Goal: Information Seeking & Learning: Understand process/instructions

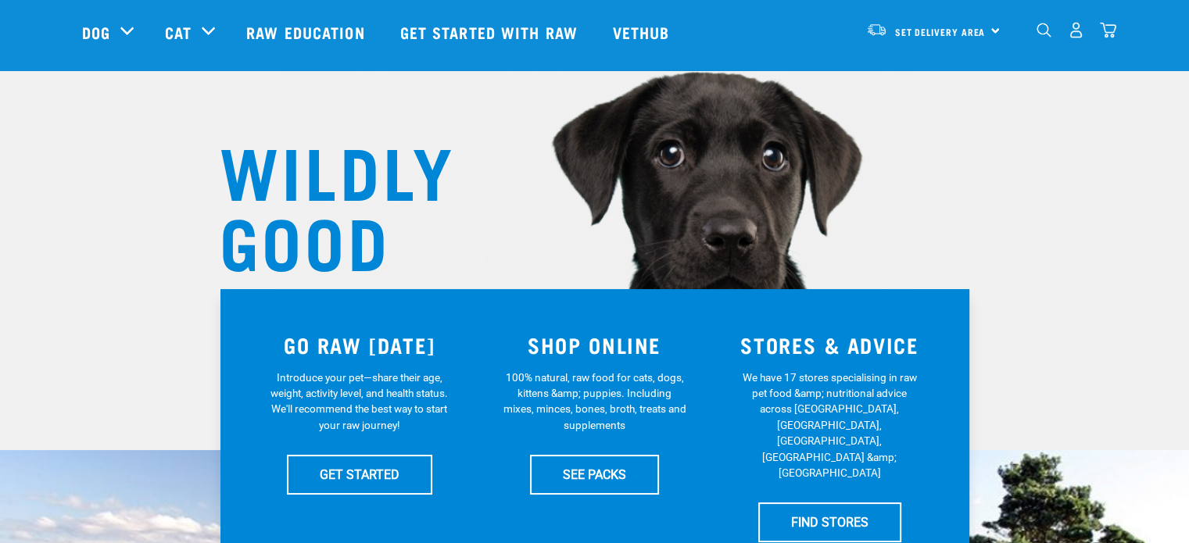
scroll to position [78, 0]
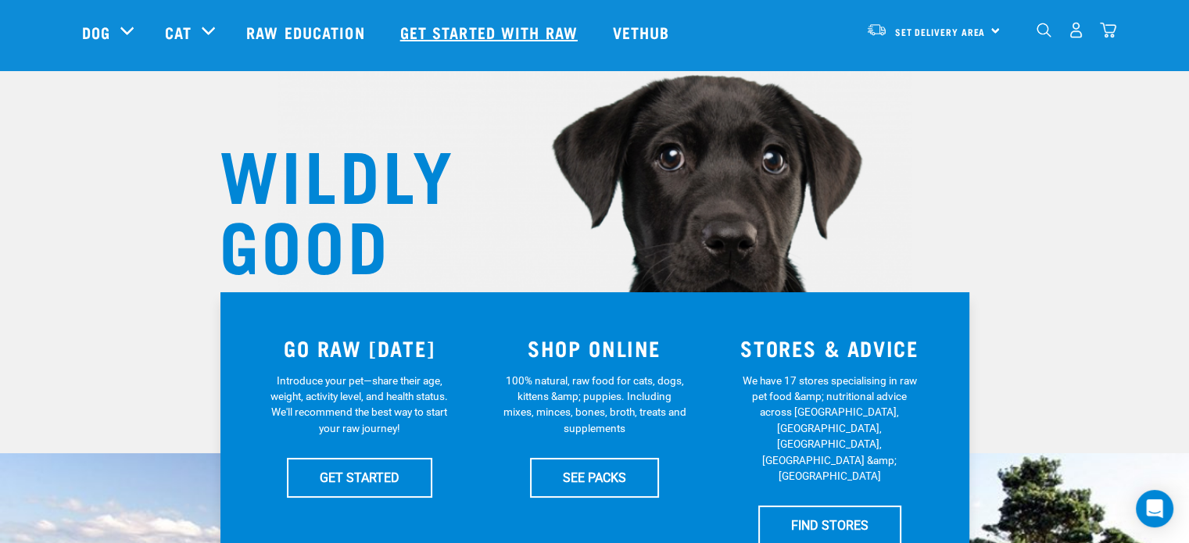
click at [471, 29] on link "Get started with Raw" at bounding box center [491, 32] width 213 height 63
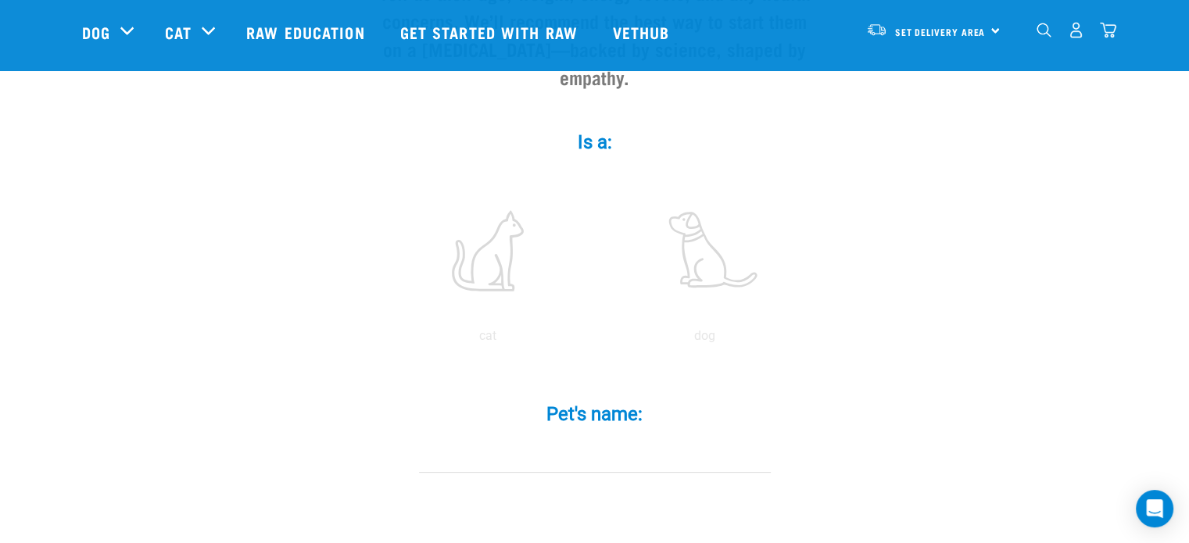
scroll to position [235, 0]
click at [694, 227] on label at bounding box center [705, 250] width 211 height 133
click at [596, 339] on input "radio" at bounding box center [596, 339] width 0 height 0
click at [577, 437] on input "Pet's name: *" at bounding box center [595, 454] width 352 height 35
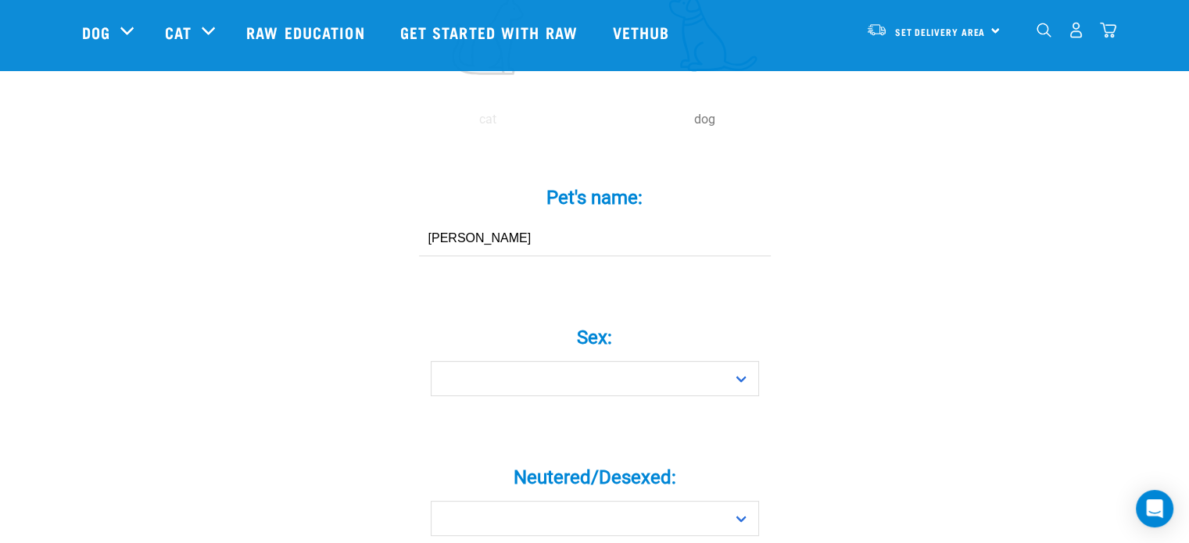
scroll to position [469, 0]
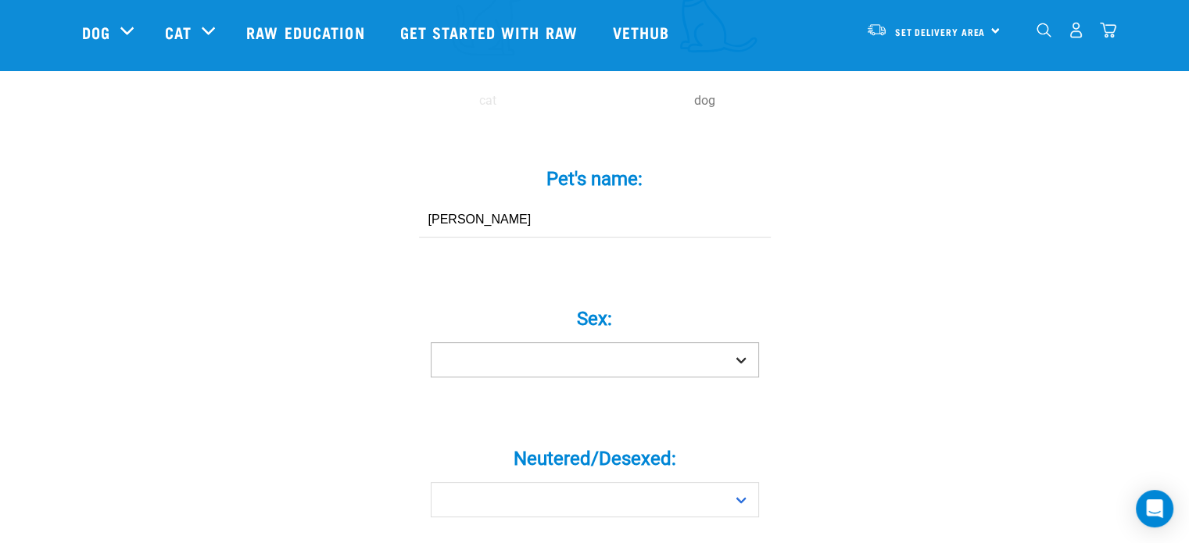
type input "Kirby"
click at [740, 342] on select "Boy Girl" at bounding box center [595, 359] width 328 height 35
select select "girl"
click at [431, 342] on select "Boy Girl" at bounding box center [595, 359] width 328 height 35
click at [745, 482] on select "Yes No" at bounding box center [595, 499] width 328 height 35
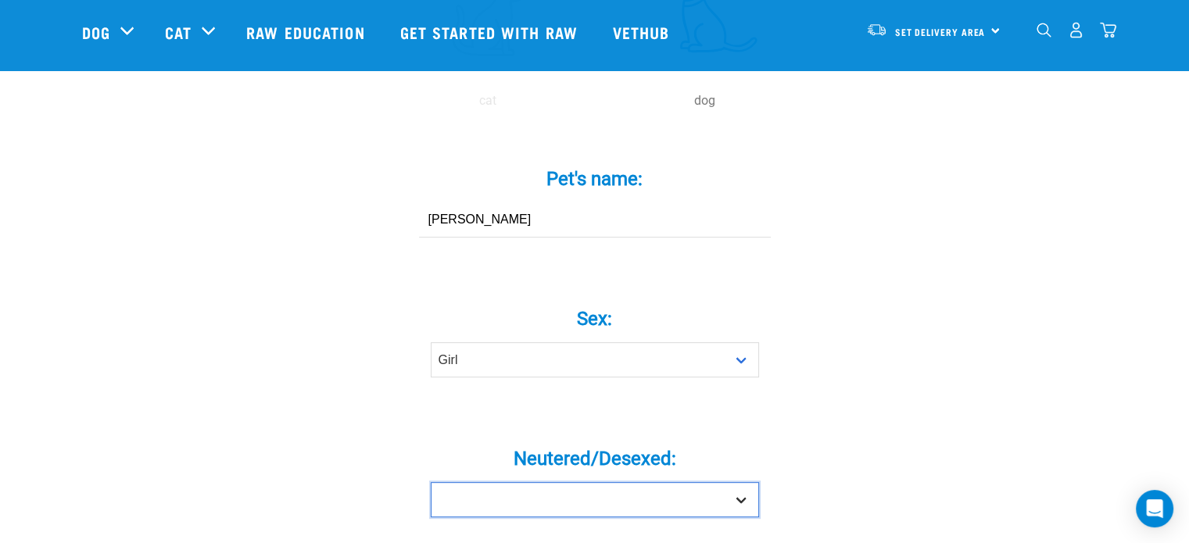
select select "yes"
click at [431, 482] on select "Yes No" at bounding box center [595, 499] width 328 height 35
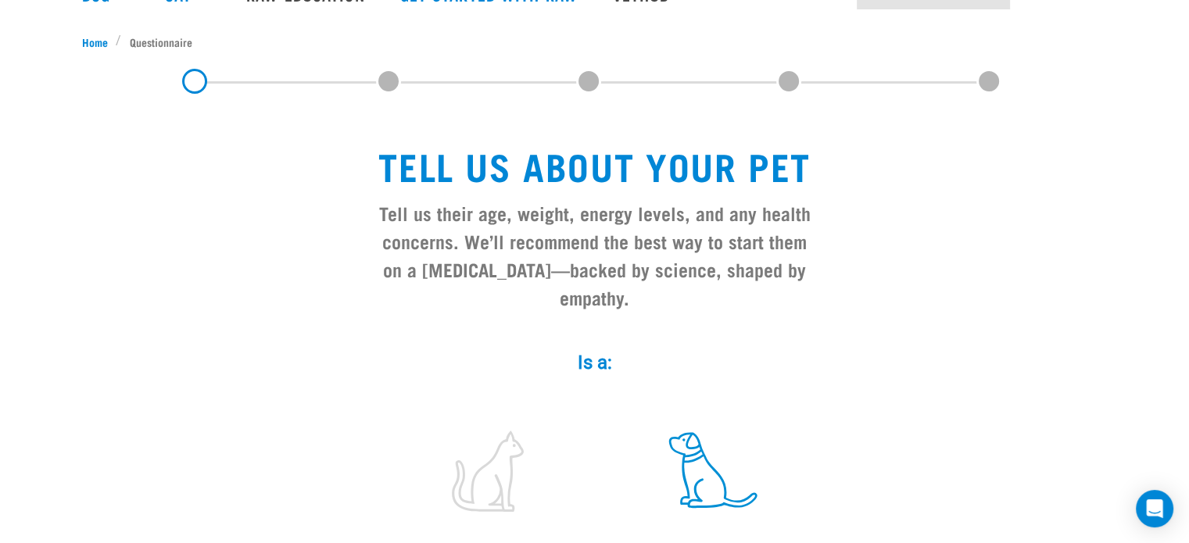
scroll to position [0, 0]
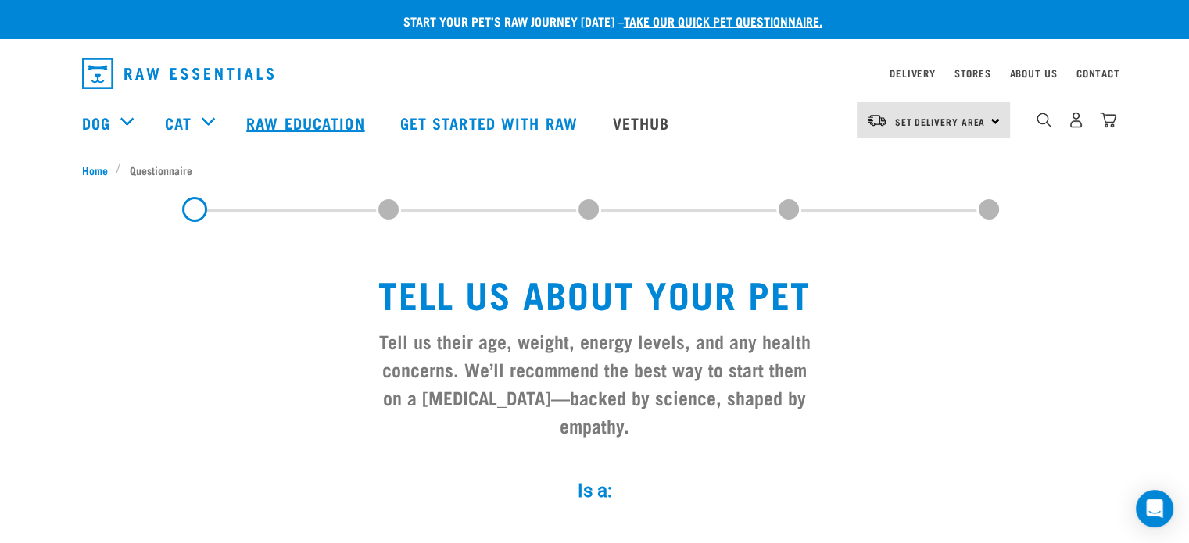
click at [296, 118] on link "Raw Education" at bounding box center [307, 122] width 153 height 63
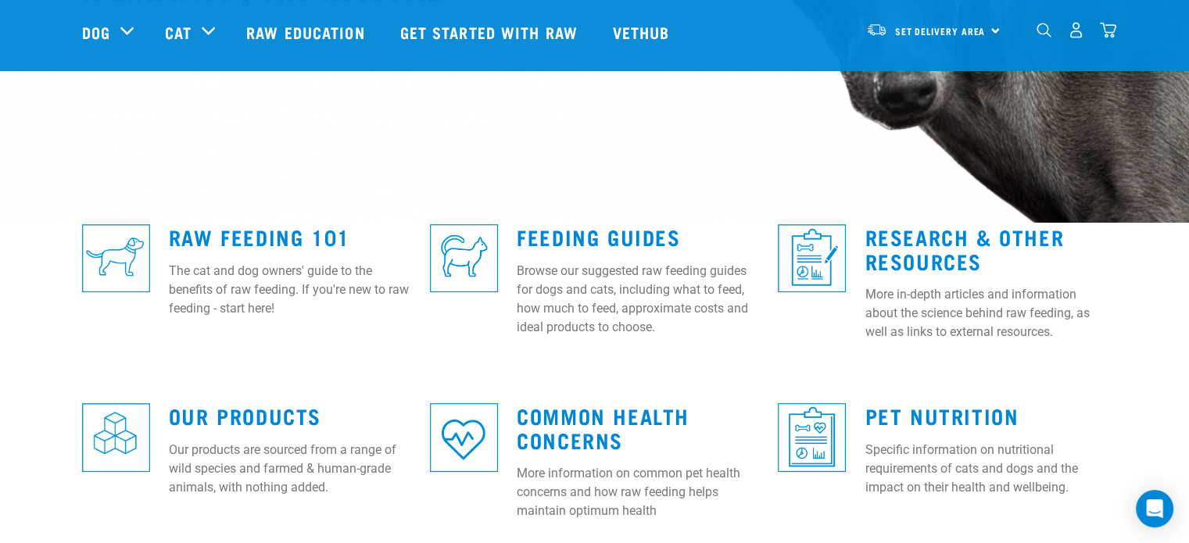
scroll to position [313, 0]
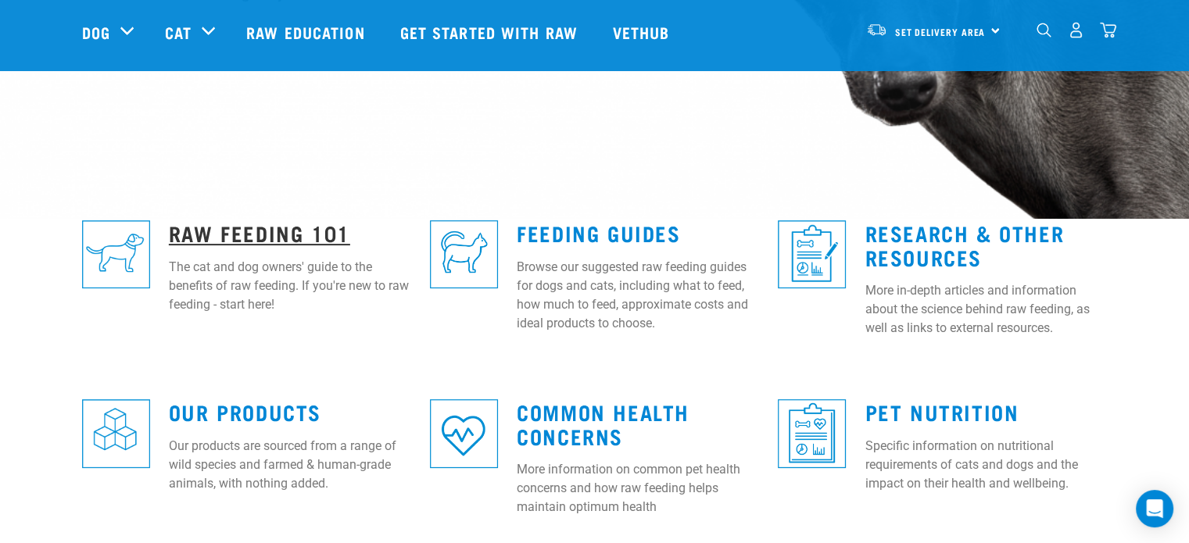
click at [211, 233] on link "Raw Feeding 101" at bounding box center [259, 233] width 181 height 12
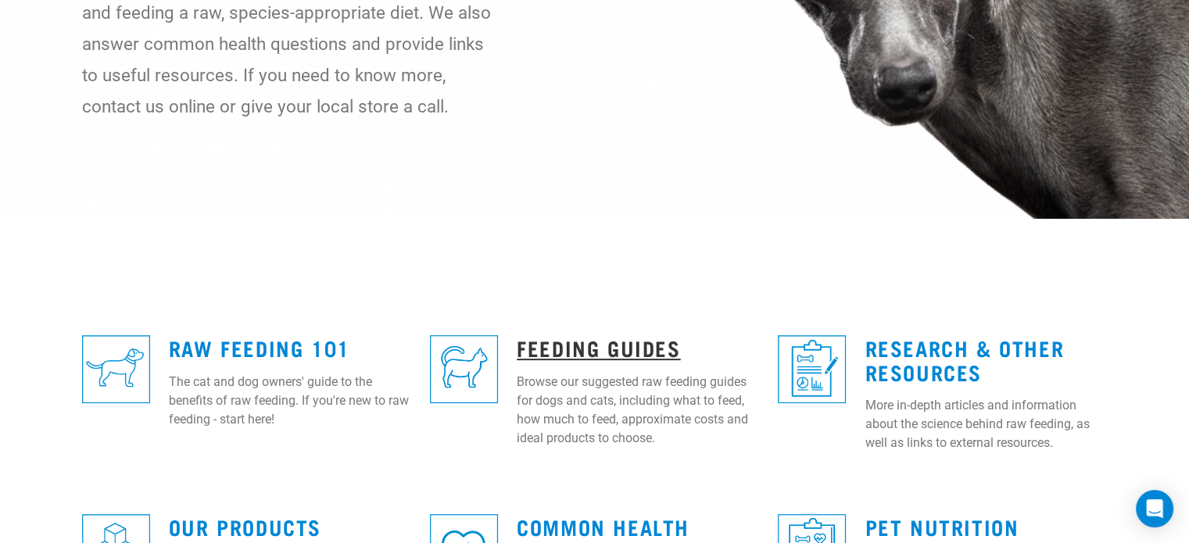
click at [571, 343] on link "Feeding Guides" at bounding box center [598, 348] width 163 height 12
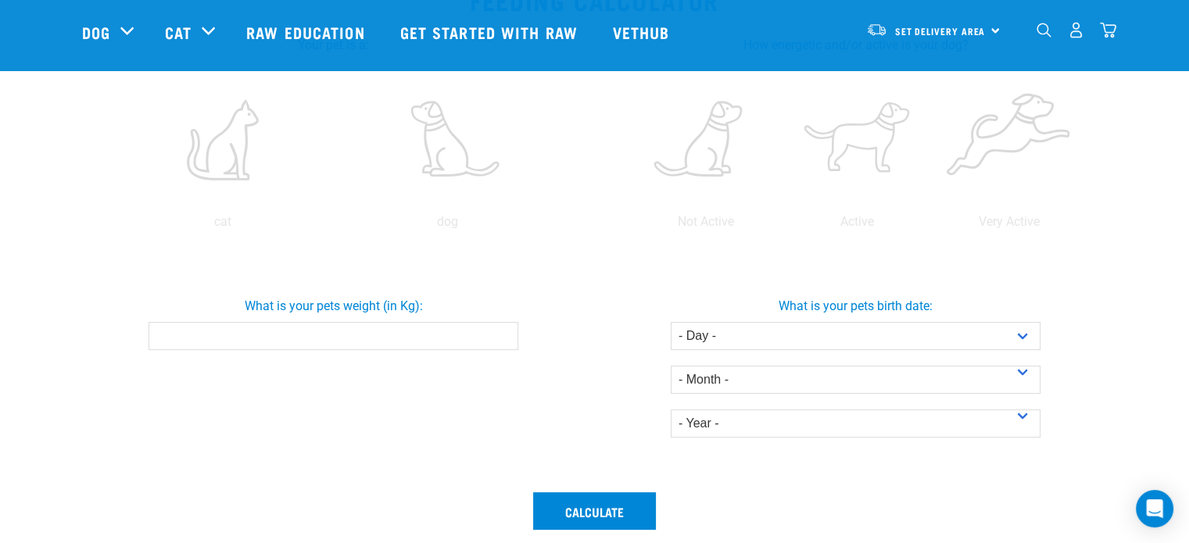
scroll to position [391, 0]
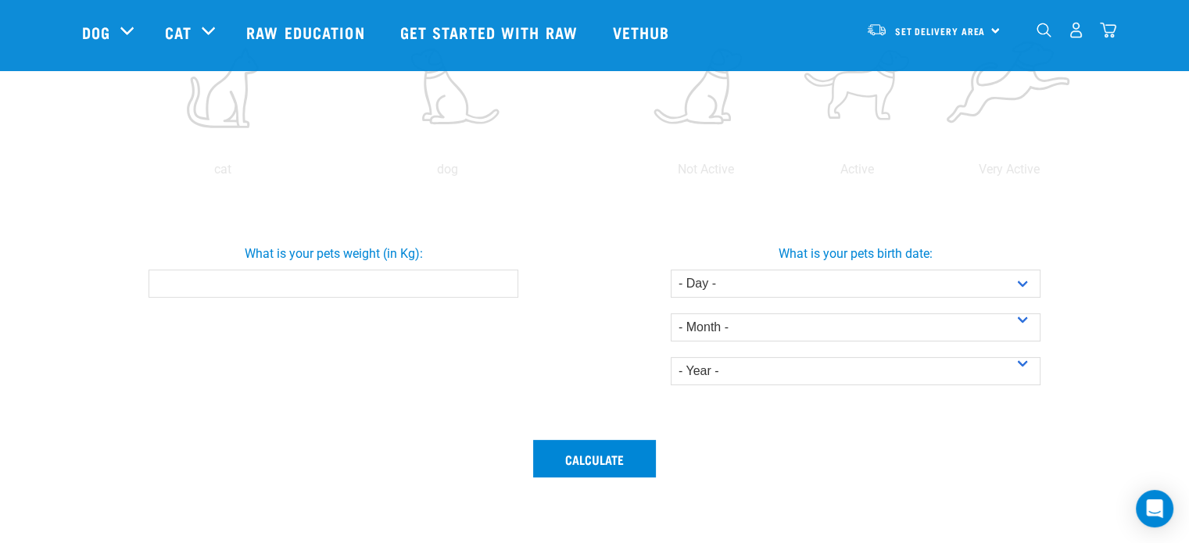
click at [293, 287] on input "What is your pets weight (in Kg):" at bounding box center [334, 284] width 370 height 28
click at [439, 276] on input "What is your pets weight (in Kg):" at bounding box center [334, 284] width 370 height 28
click at [503, 281] on input "0.1" at bounding box center [334, 284] width 370 height 28
click at [503, 281] on input "0.2" at bounding box center [334, 284] width 370 height 28
click at [503, 281] on input "0.3" at bounding box center [334, 284] width 370 height 28
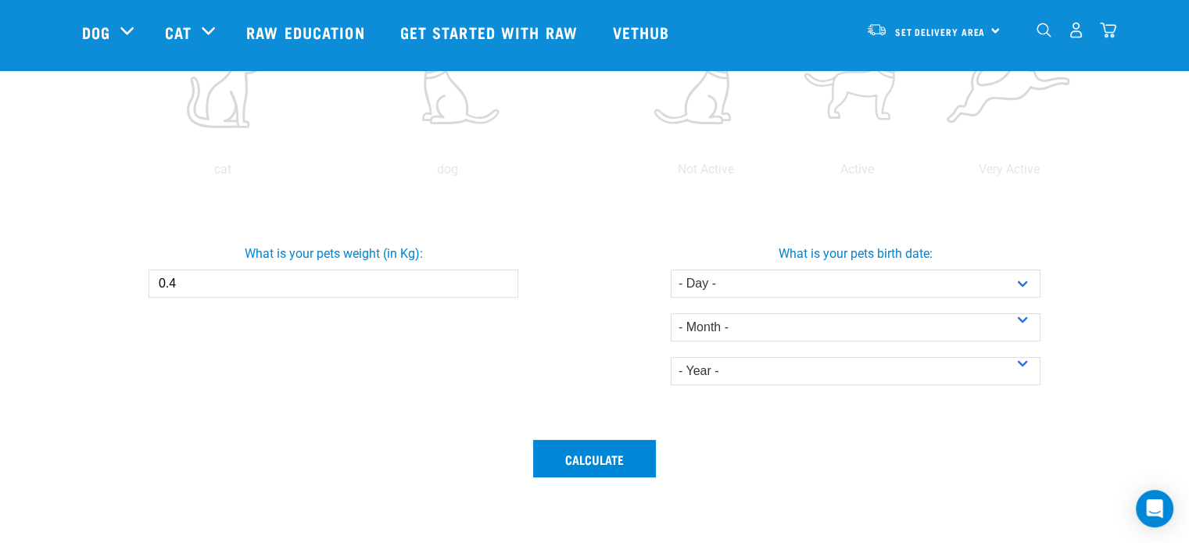
click at [503, 281] on input "0.4" at bounding box center [334, 284] width 370 height 28
click at [503, 281] on input "0.5" at bounding box center [334, 284] width 370 height 28
click at [503, 281] on input "0.6" at bounding box center [334, 284] width 370 height 28
click at [503, 289] on input "0.5" at bounding box center [334, 284] width 370 height 28
drag, startPoint x: 206, startPoint y: 274, endPoint x: 0, endPoint y: 187, distance: 224.2
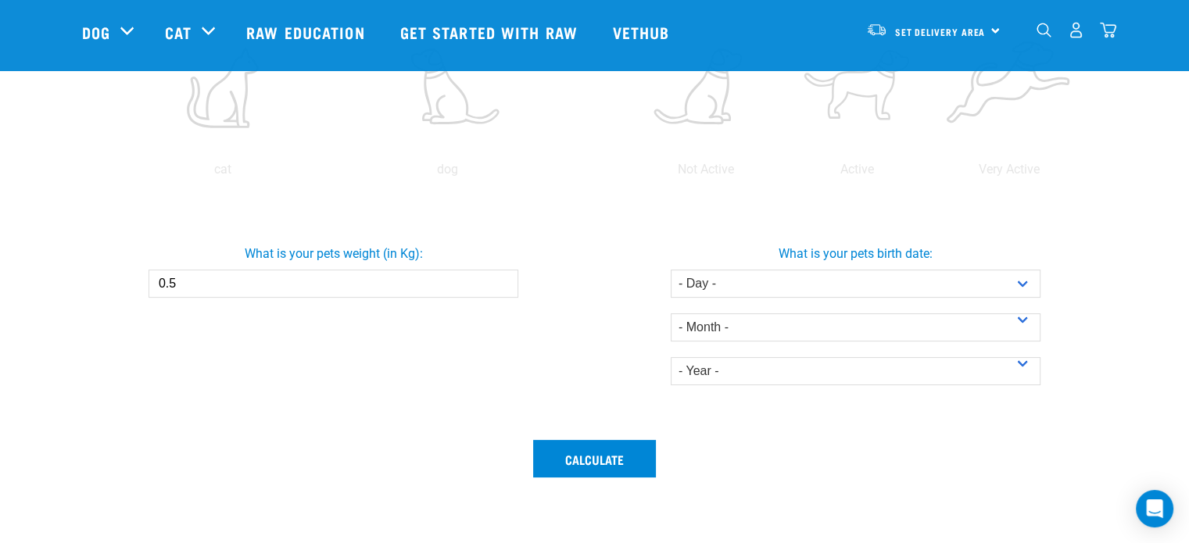
click at [116, 280] on div "What is your pets weight (in Kg): 0.5" at bounding box center [334, 265] width 528 height 66
type input "8.7"
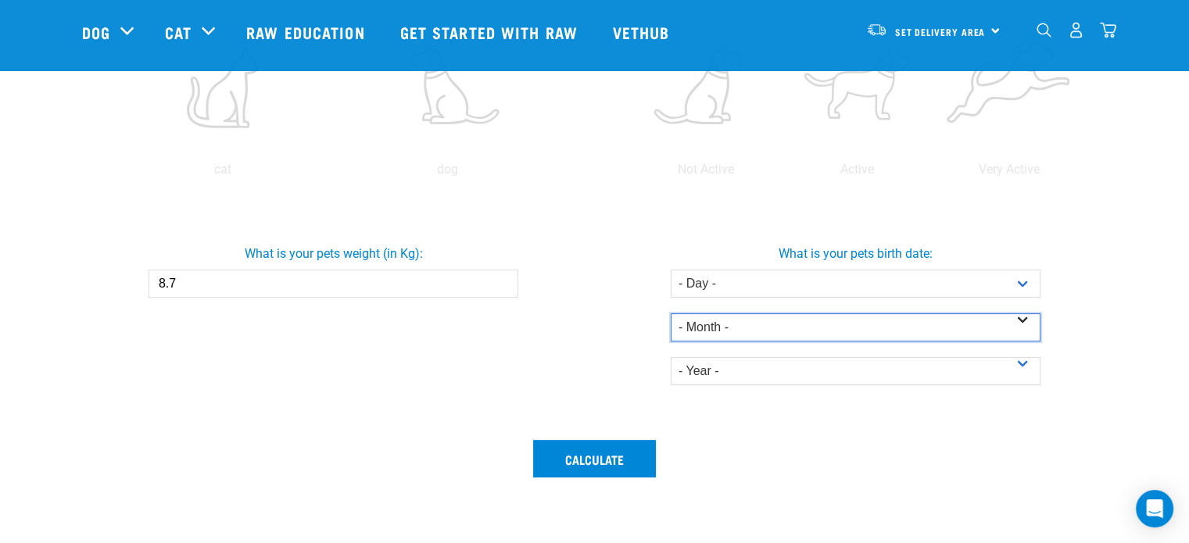
click at [1025, 318] on select "- Month - January February March April May June July August September October N…" at bounding box center [856, 327] width 370 height 28
select select "September"
click at [671, 313] on select "- Month - January February March April May June July August September October N…" at bounding box center [856, 327] width 370 height 28
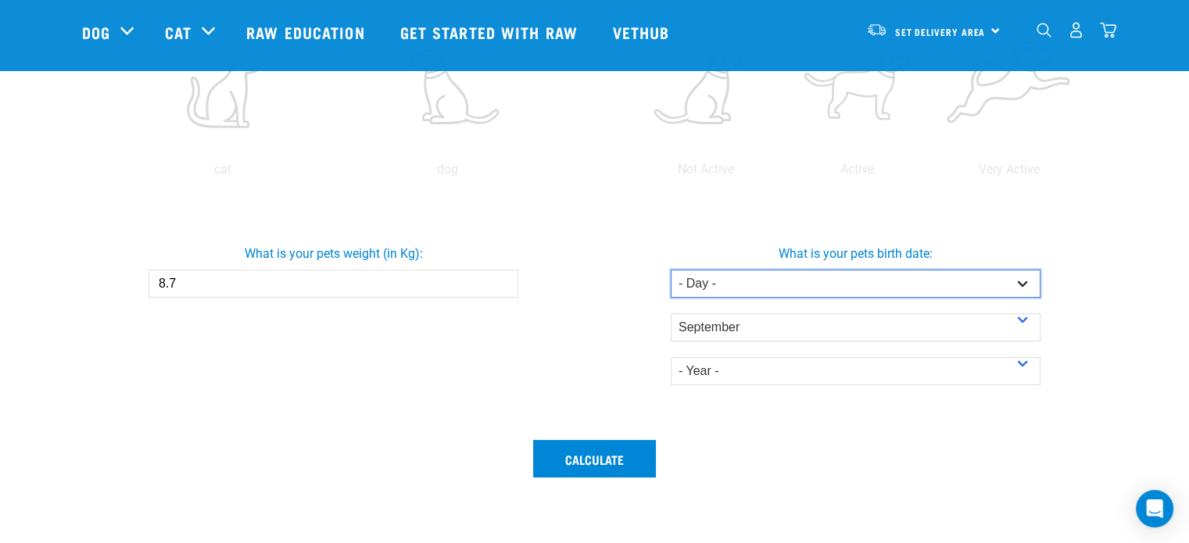
click at [1027, 281] on select "- Day - 1 2 3 4 5 6 7 8 9 10 11 12 13 14 15 16 17 18 19 20 21 22 23 24 25 26 27" at bounding box center [856, 284] width 370 height 28
select select "24"
click at [671, 270] on select "- Day - 1 2 3 4 5 6 7 8 9 10 11 12 13 14 15 16 17 18 19 20 21 22 23 24 25 26 27" at bounding box center [856, 284] width 370 height 28
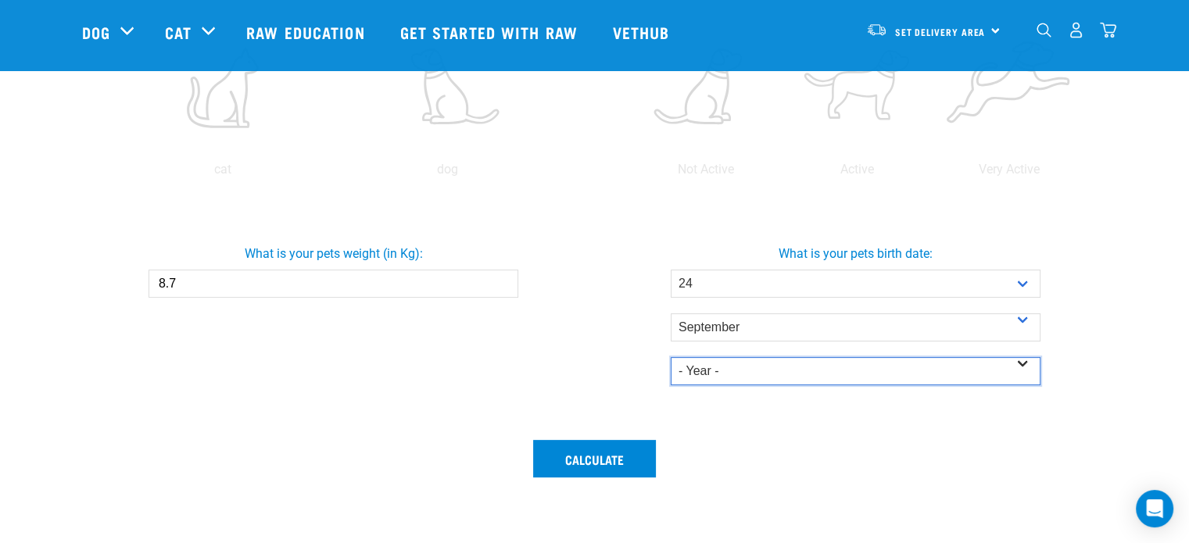
click at [1019, 363] on select "- Year - 2025 2024 2023 2022 2021 2020 2019 2018 2017 2016 2015 2014" at bounding box center [856, 371] width 370 height 28
select select "2011"
click at [671, 357] on select "- Year - 2025 2024 2023 2022 2021 2020 2019 2018 2017 2016 2015 2014" at bounding box center [856, 371] width 370 height 28
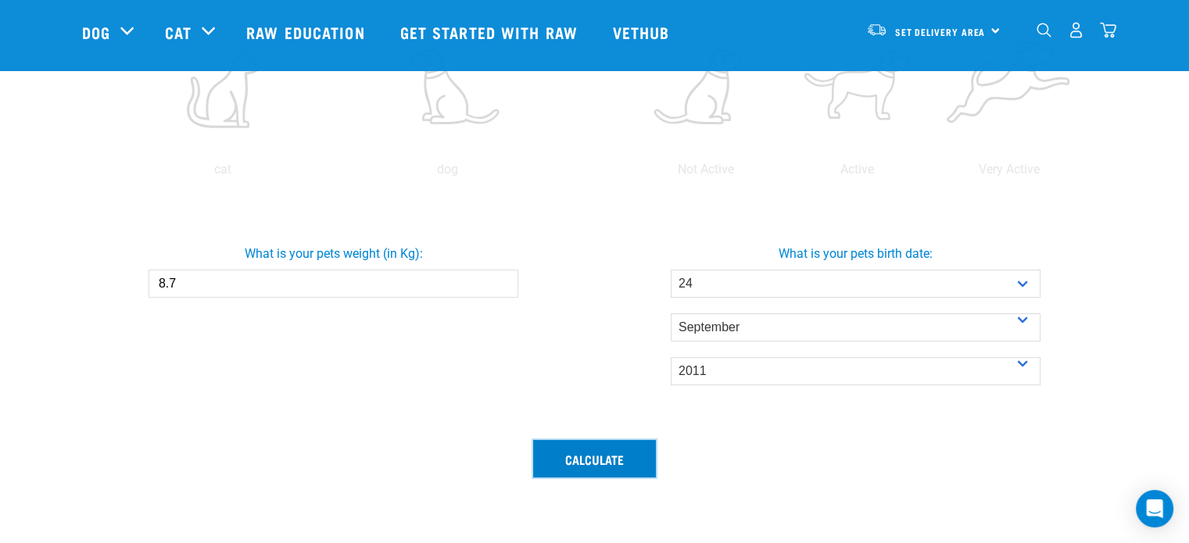
click at [597, 453] on button "Calculate" at bounding box center [594, 459] width 123 height 38
click at [446, 108] on label at bounding box center [448, 87] width 218 height 133
click at [335, 174] on input "radio" at bounding box center [335, 174] width 0 height 0
click at [600, 457] on button "Calculate" at bounding box center [594, 459] width 123 height 38
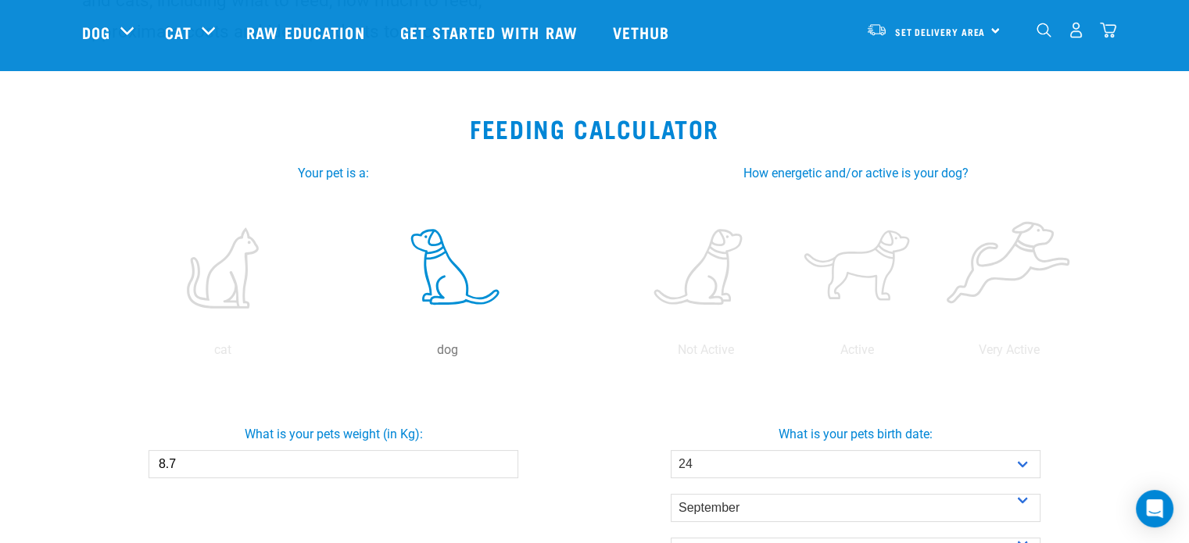
scroll to position [235, 0]
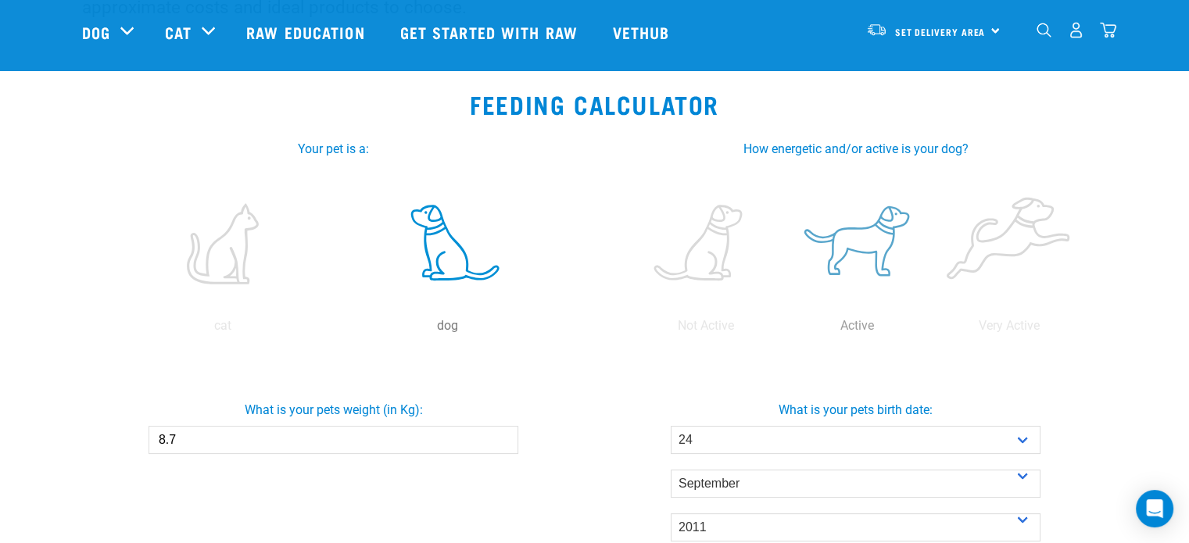
click at [861, 242] on label at bounding box center [857, 243] width 145 height 133
click at [782, 330] on input "radio" at bounding box center [782, 330] width 0 height 0
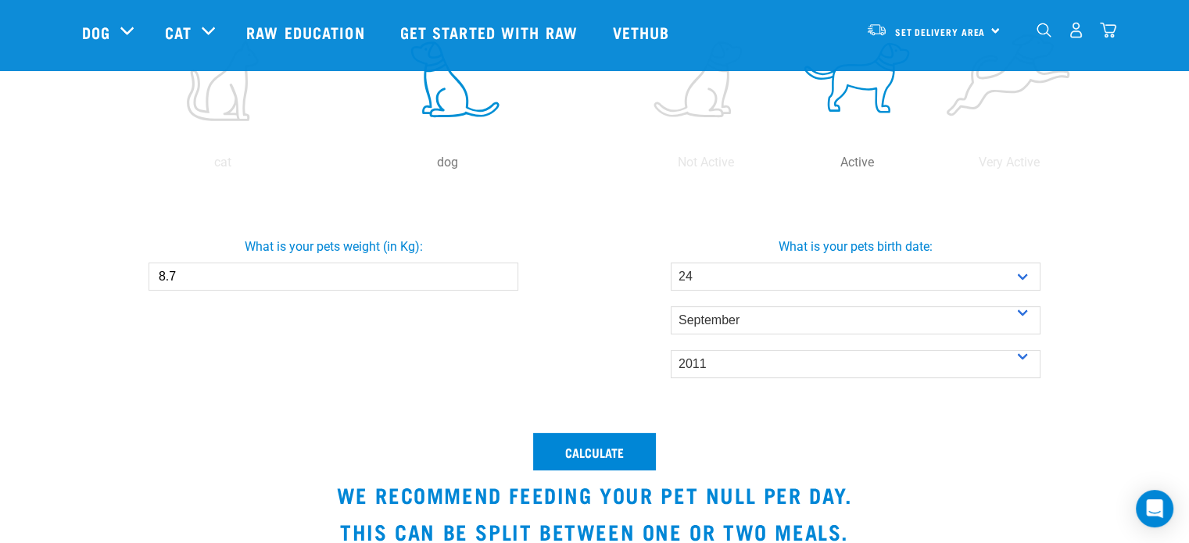
scroll to position [469, 0]
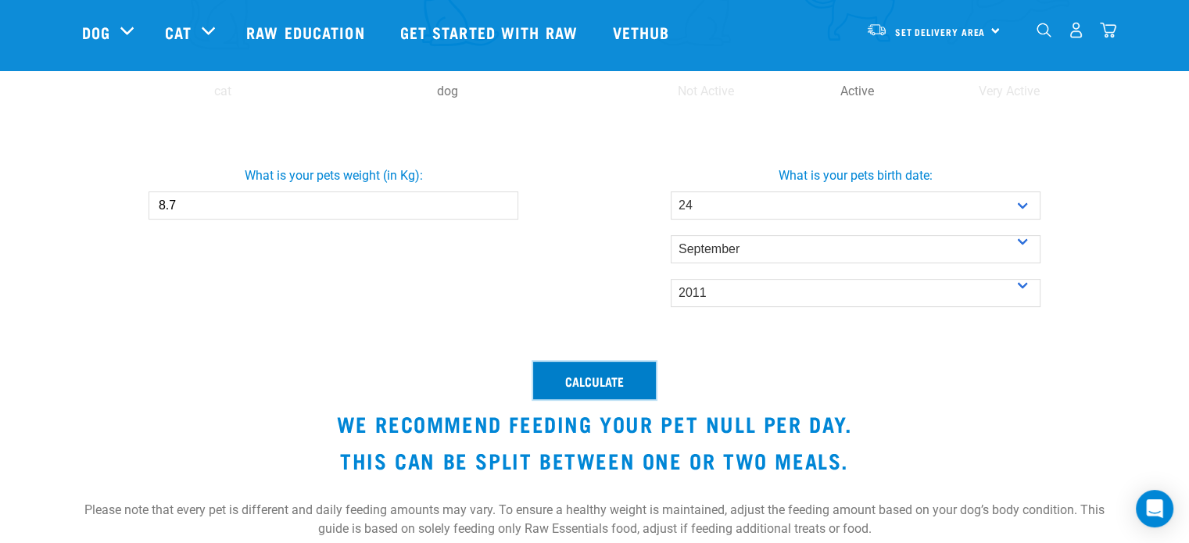
click at [602, 376] on button "Calculate" at bounding box center [594, 381] width 123 height 38
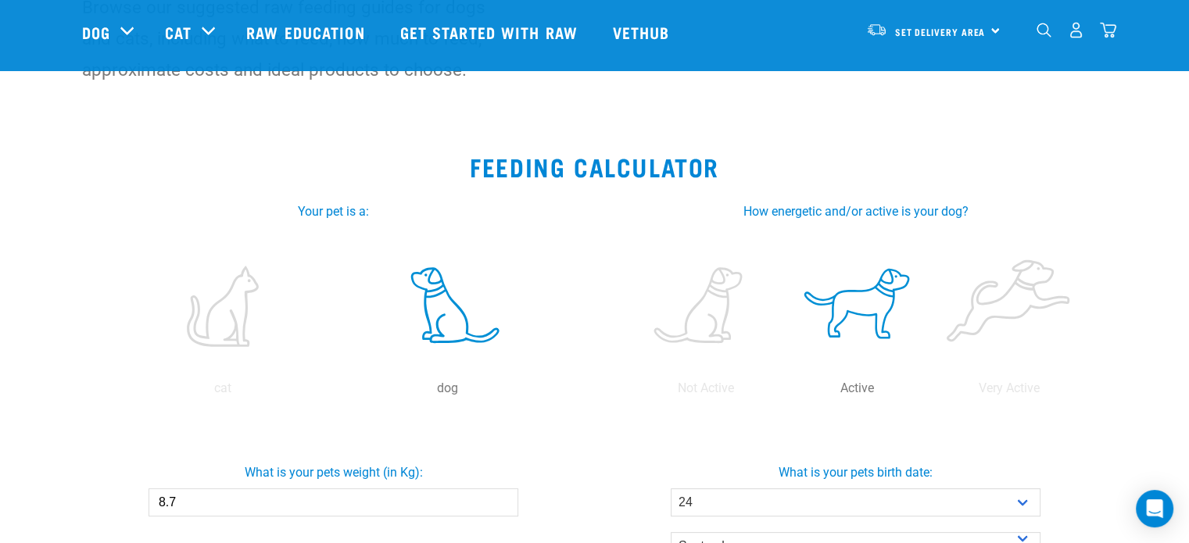
scroll to position [156, 0]
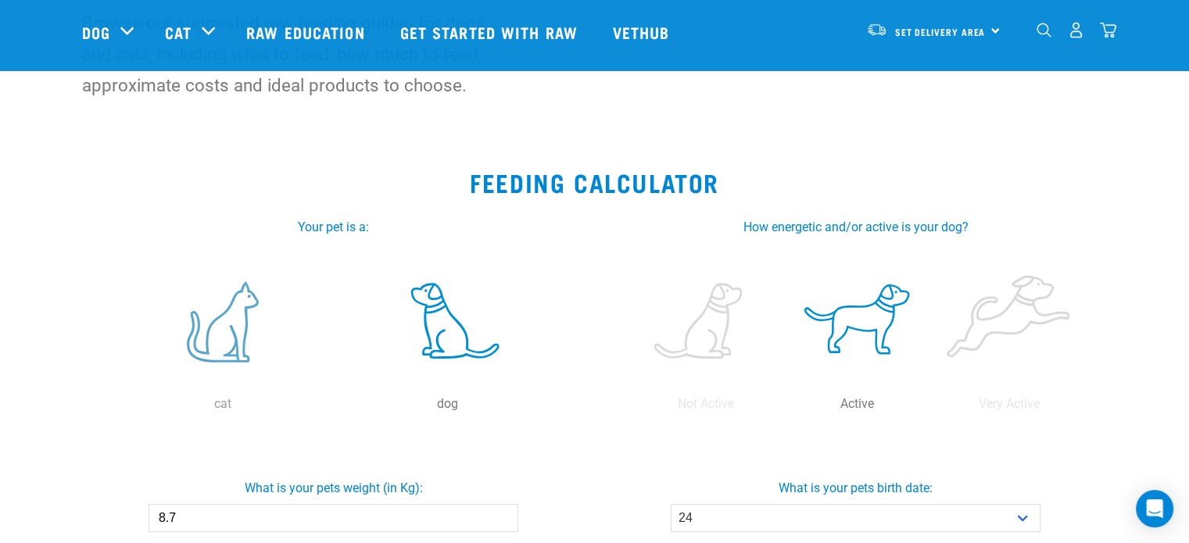
click at [228, 328] on label at bounding box center [223, 322] width 218 height 133
click at [111, 408] on input "radio" at bounding box center [111, 408] width 0 height 0
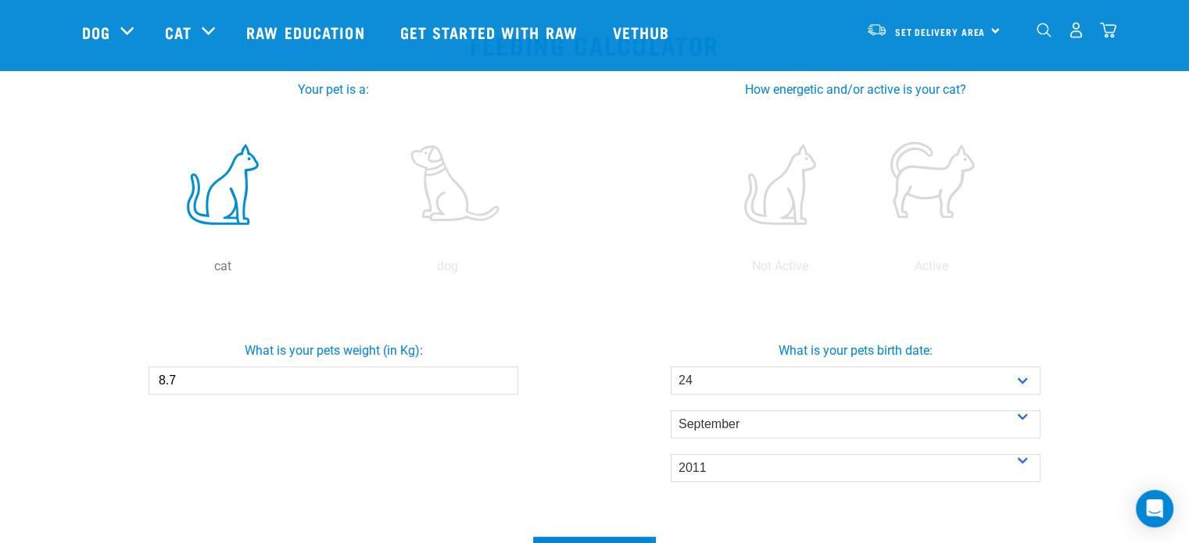
scroll to position [313, 0]
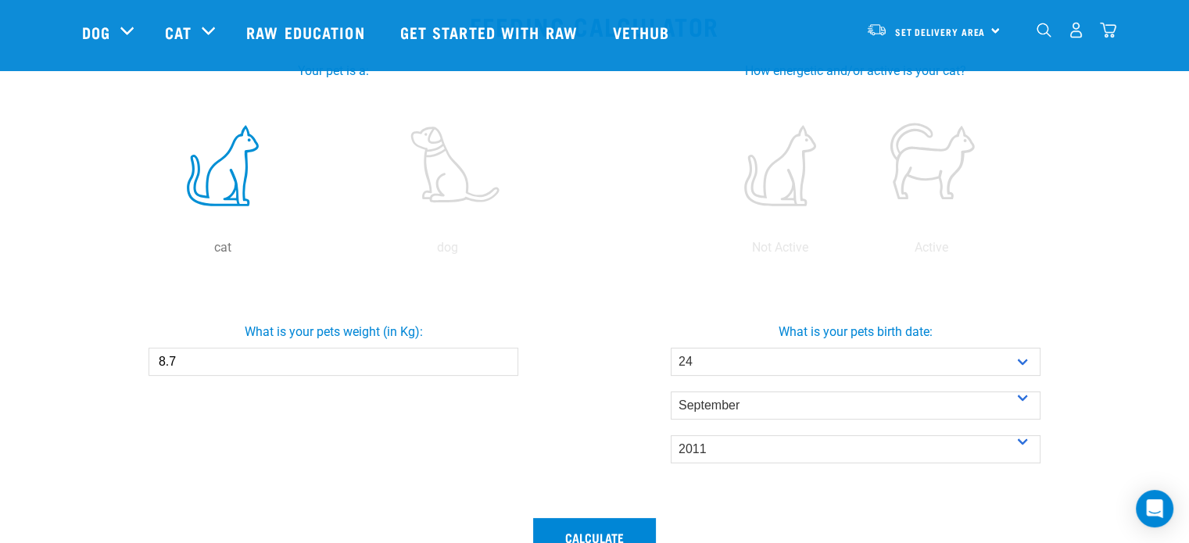
drag, startPoint x: 214, startPoint y: 355, endPoint x: 69, endPoint y: 342, distance: 145.9
click at [103, 354] on div "What is your pets weight (in Kg): 8.7" at bounding box center [334, 343] width 528 height 66
type input "5.4"
click at [784, 184] on label at bounding box center [779, 165] width 145 height 133
click at [704, 252] on input "radio" at bounding box center [704, 252] width 0 height 0
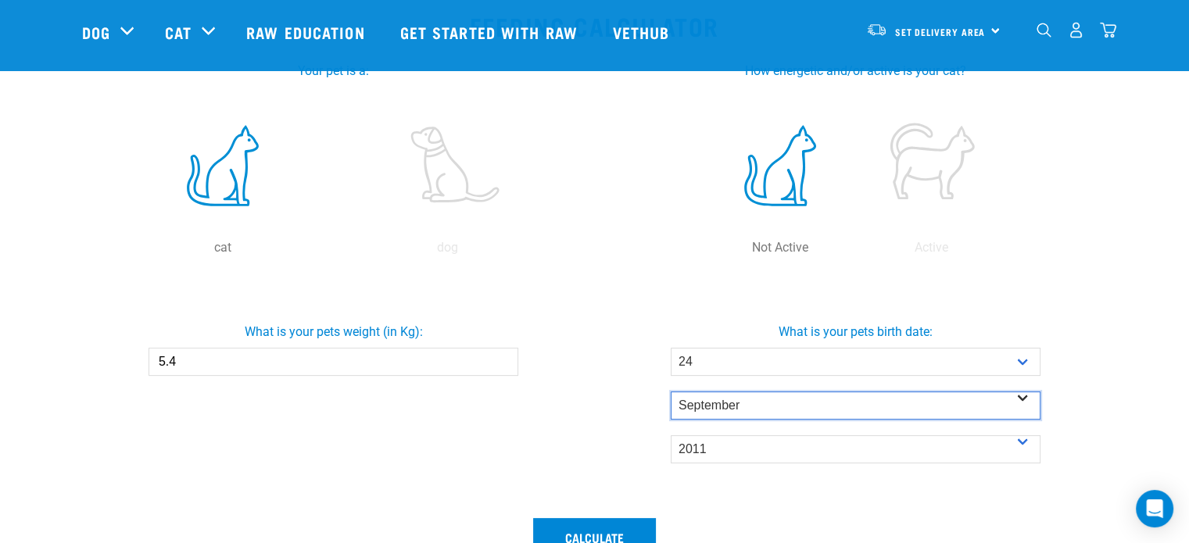
click at [1024, 397] on select "- Month - January February March April May June July August September October N…" at bounding box center [856, 406] width 370 height 28
select select "January"
click at [671, 392] on select "- Month - January February March April May June July August September October N…" at bounding box center [856, 406] width 370 height 28
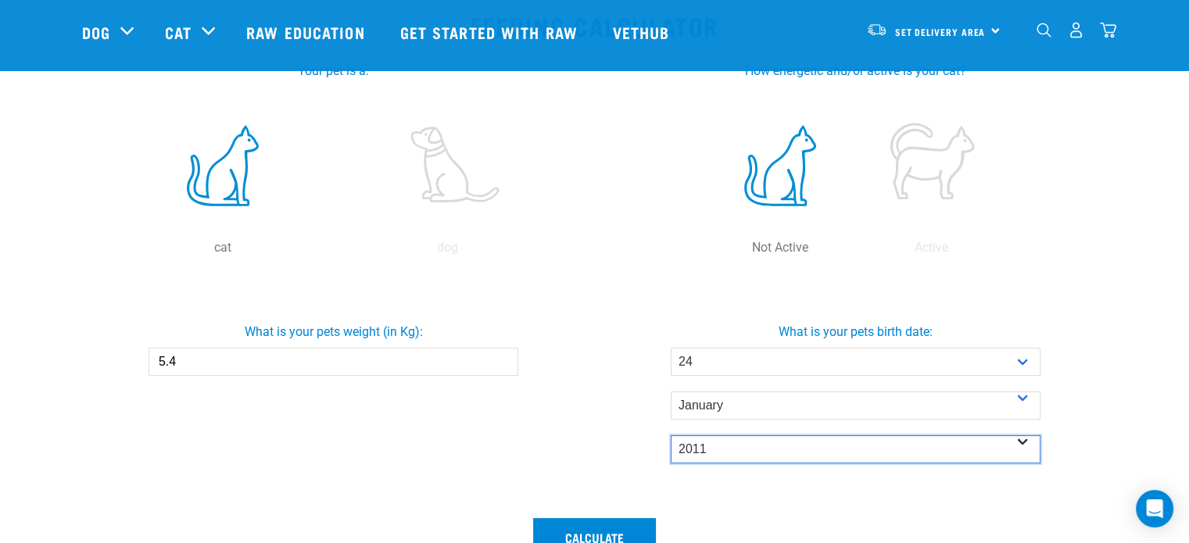
click at [1024, 440] on select "- Year - 2025 2024 2023 2022 2021 2020 2019 2018 2017 2016 2015 2014" at bounding box center [856, 449] width 370 height 28
select select "2007"
click at [671, 435] on select "- Year - 2025 2024 2023 2022 2021 2020 2019 2018 2017 2016 2015 2014" at bounding box center [856, 449] width 370 height 28
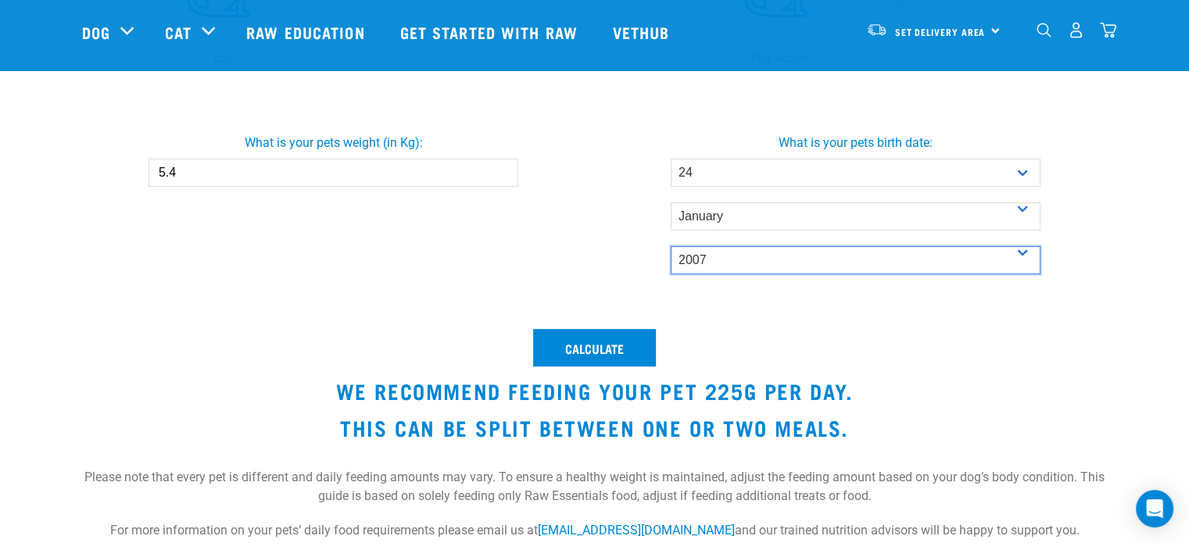
scroll to position [505, 0]
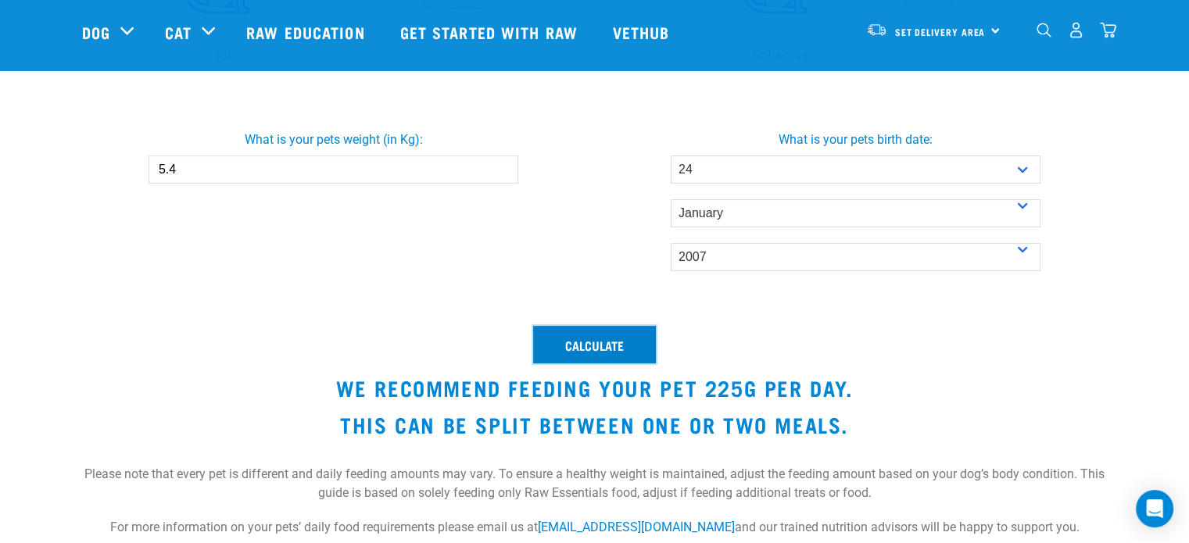
click at [588, 340] on button "Calculate" at bounding box center [594, 345] width 123 height 38
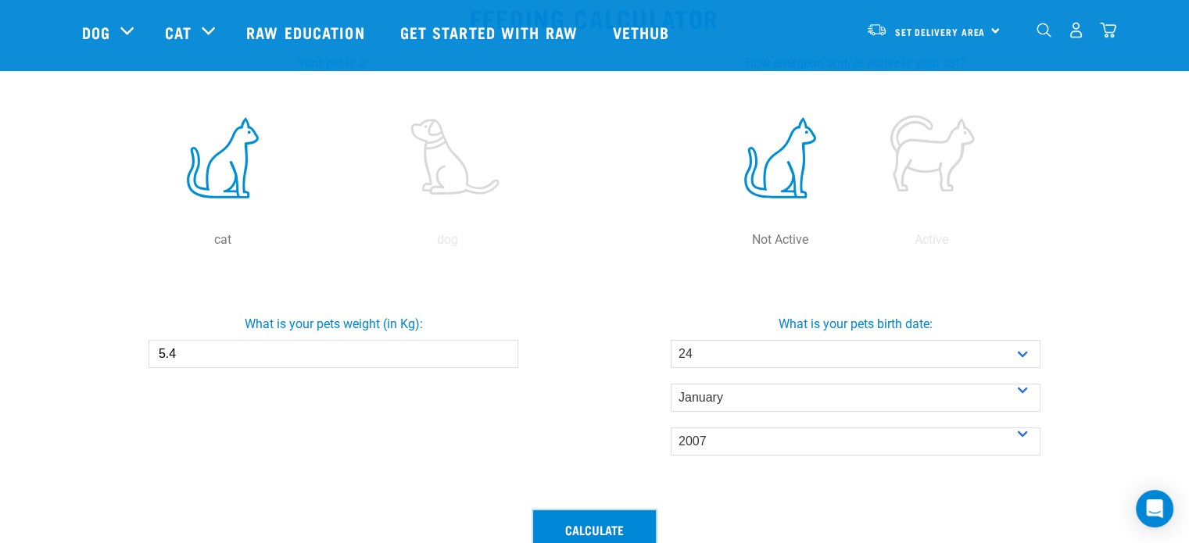
scroll to position [270, 0]
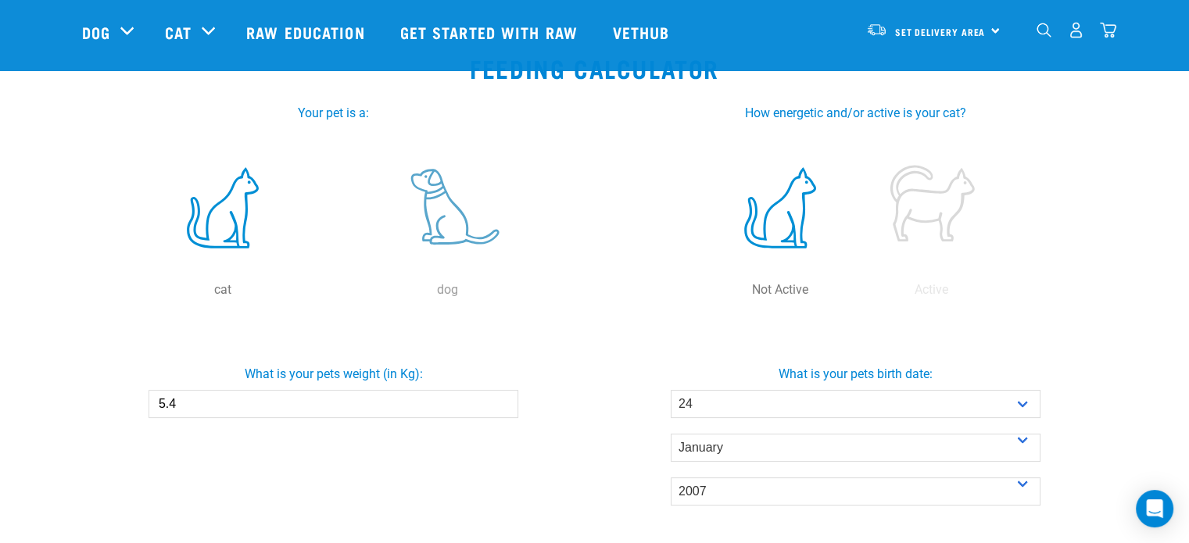
click at [424, 191] on label at bounding box center [448, 207] width 218 height 133
click at [335, 294] on input "radio" at bounding box center [335, 294] width 0 height 0
